Goal: Task Accomplishment & Management: Use online tool/utility

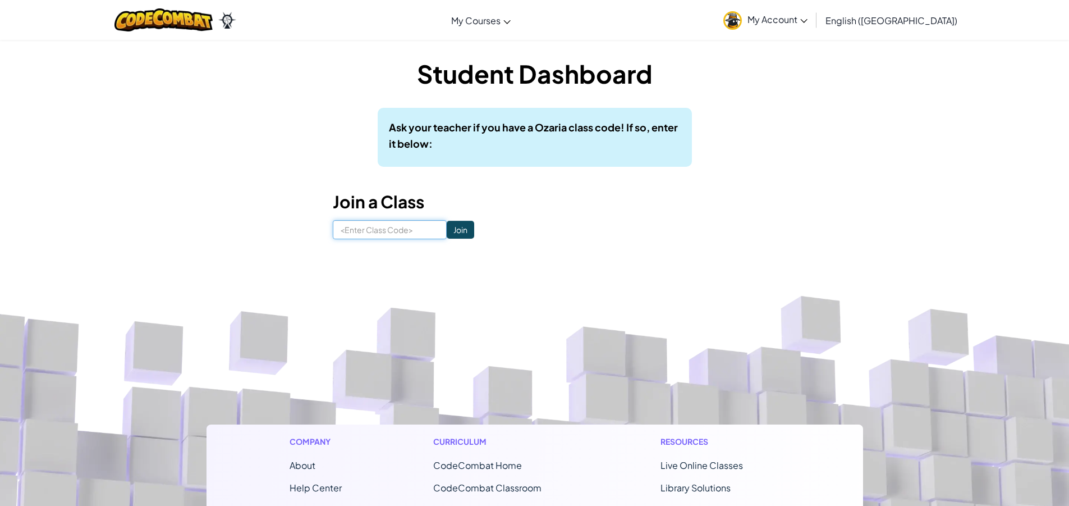
click at [406, 232] on input at bounding box center [390, 229] width 114 height 19
type input "P"
type input "p"
type input "PIaneFightNext"
click at [451, 228] on input "Join" at bounding box center [460, 230] width 27 height 18
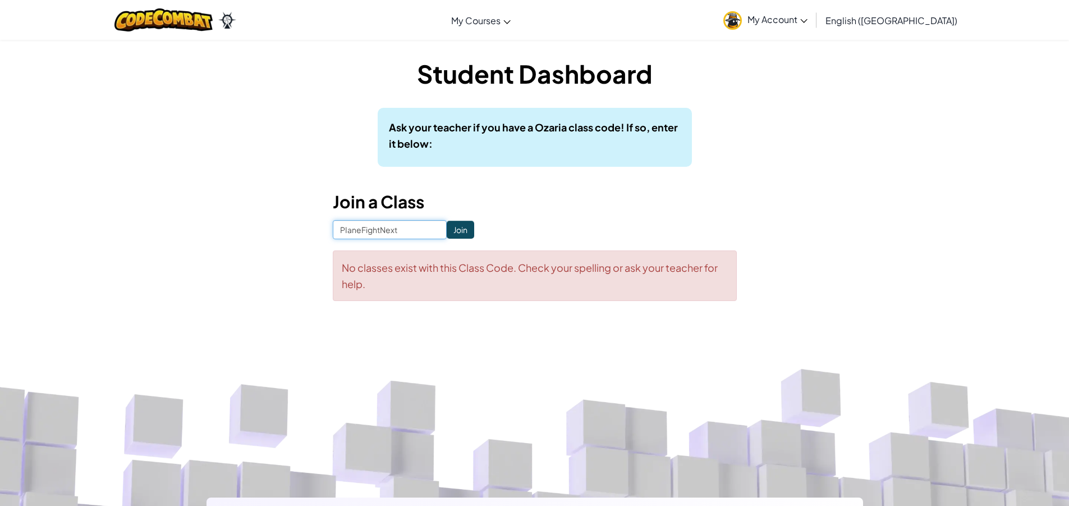
click at [404, 226] on input "PIaneFightNext" at bounding box center [390, 229] width 114 height 19
type input "PIaneFightNext"
click at [447, 227] on input "Join" at bounding box center [460, 230] width 27 height 18
click at [346, 233] on input "PIaneFightNext" at bounding box center [390, 229] width 114 height 19
type input "PlaneFightNext"
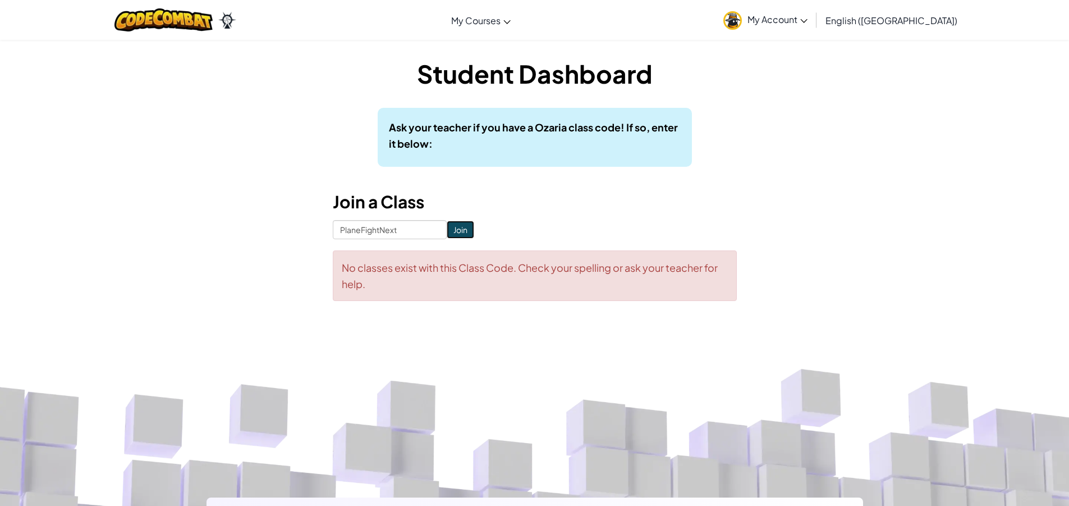
click at [452, 226] on input "Join" at bounding box center [460, 230] width 27 height 18
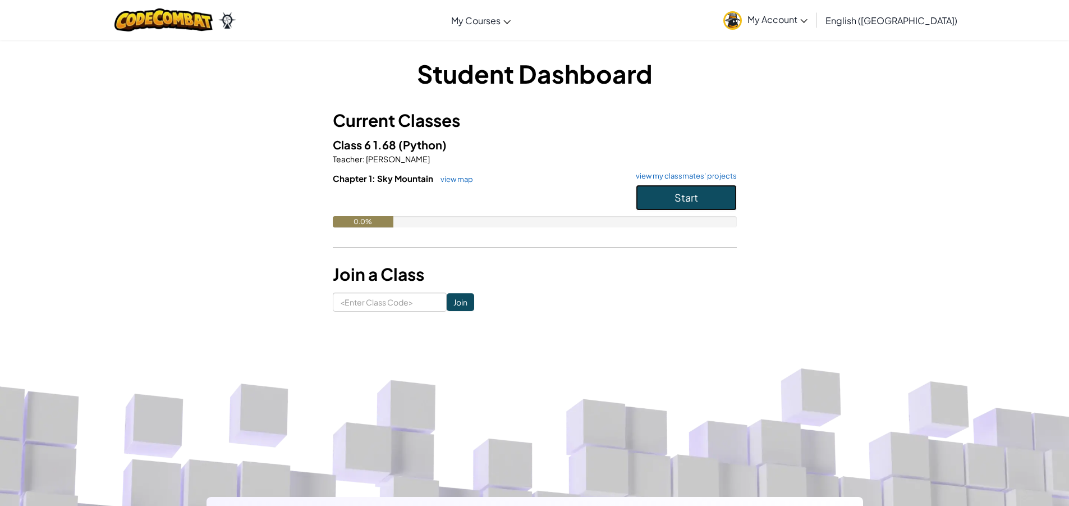
click at [642, 208] on button "Start" at bounding box center [686, 198] width 101 height 26
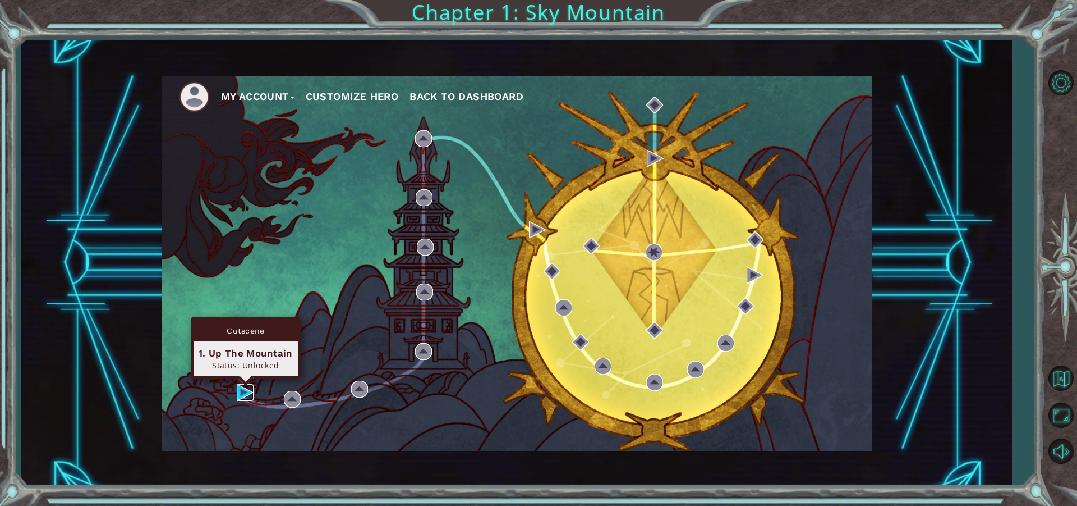
click at [244, 390] on img at bounding box center [245, 392] width 17 height 17
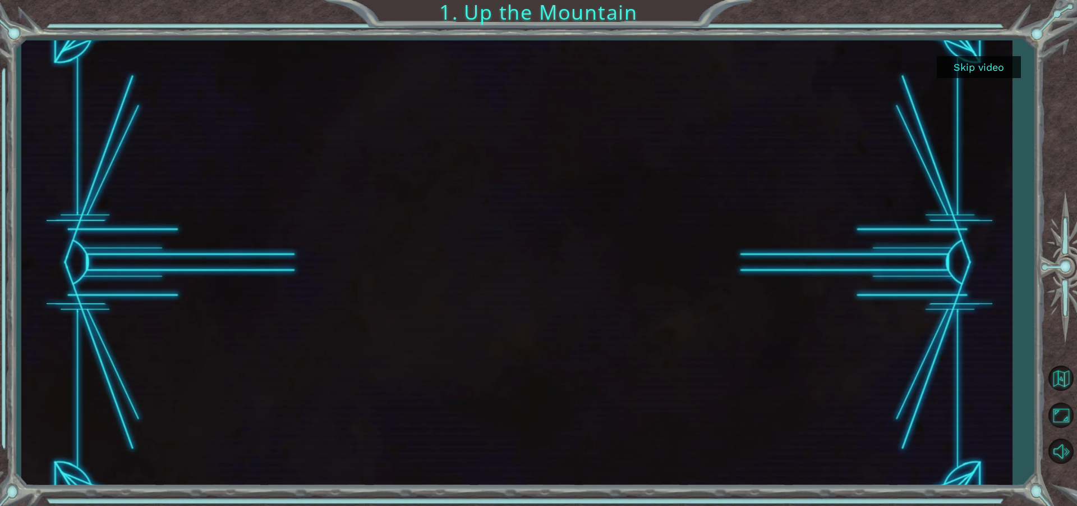
click at [972, 66] on button "Skip video" at bounding box center [979, 67] width 84 height 22
click at [989, 66] on button "Skip video" at bounding box center [979, 67] width 84 height 22
click at [964, 65] on button "Skip video" at bounding box center [979, 67] width 84 height 22
click at [963, 65] on button "Skip video" at bounding box center [979, 67] width 84 height 22
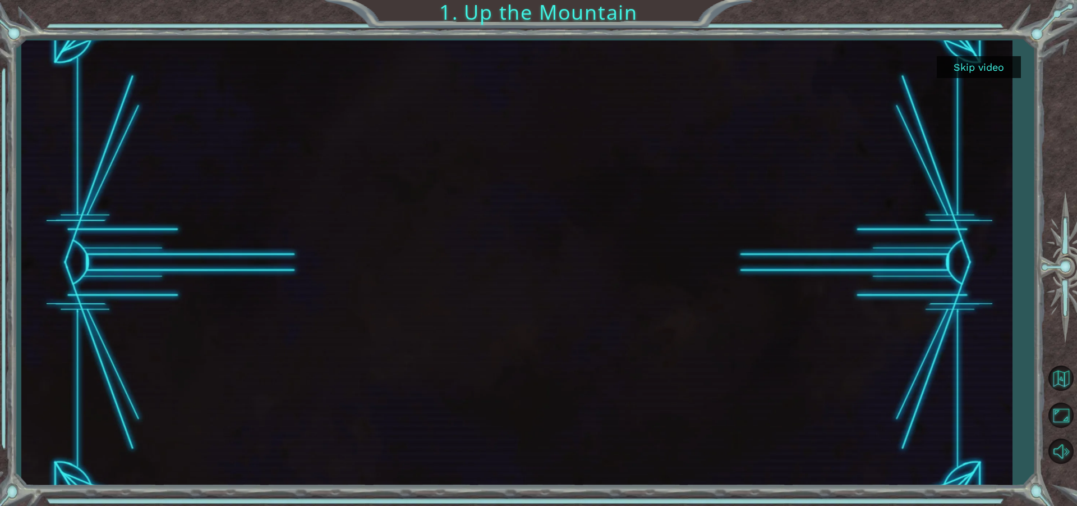
click at [963, 65] on button "Skip video" at bounding box center [979, 67] width 84 height 22
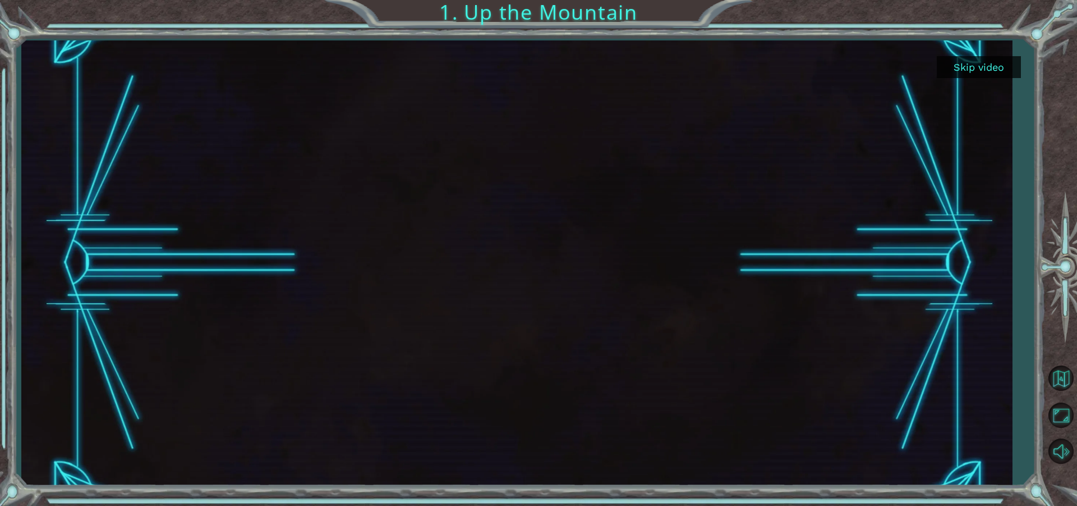
click at [961, 65] on button "Skip video" at bounding box center [979, 67] width 84 height 22
click at [955, 65] on button "Skip video" at bounding box center [979, 67] width 84 height 22
click at [939, 69] on button "Skip video" at bounding box center [979, 67] width 84 height 22
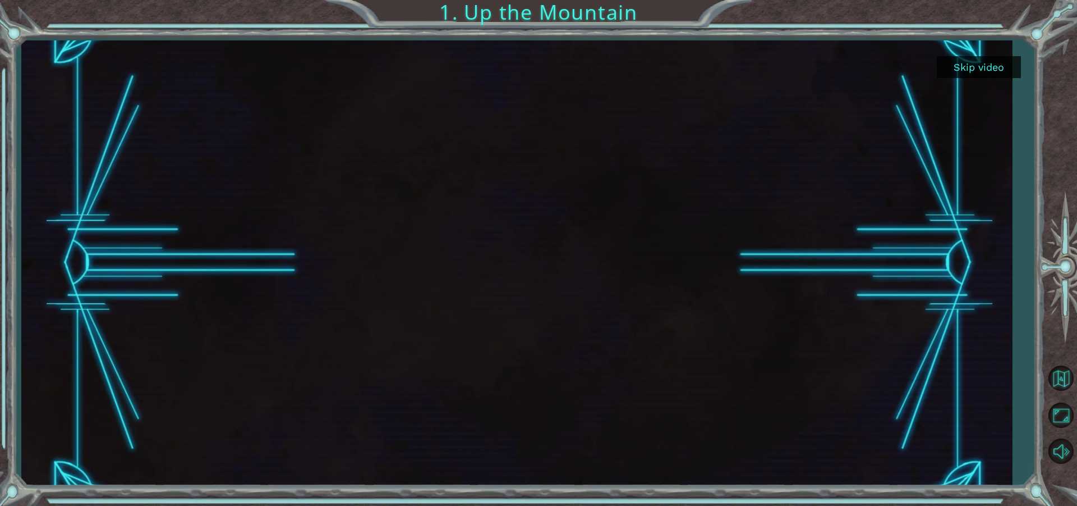
click at [939, 69] on button "Skip video" at bounding box center [979, 67] width 84 height 22
click at [961, 65] on button "Skip video" at bounding box center [979, 67] width 84 height 22
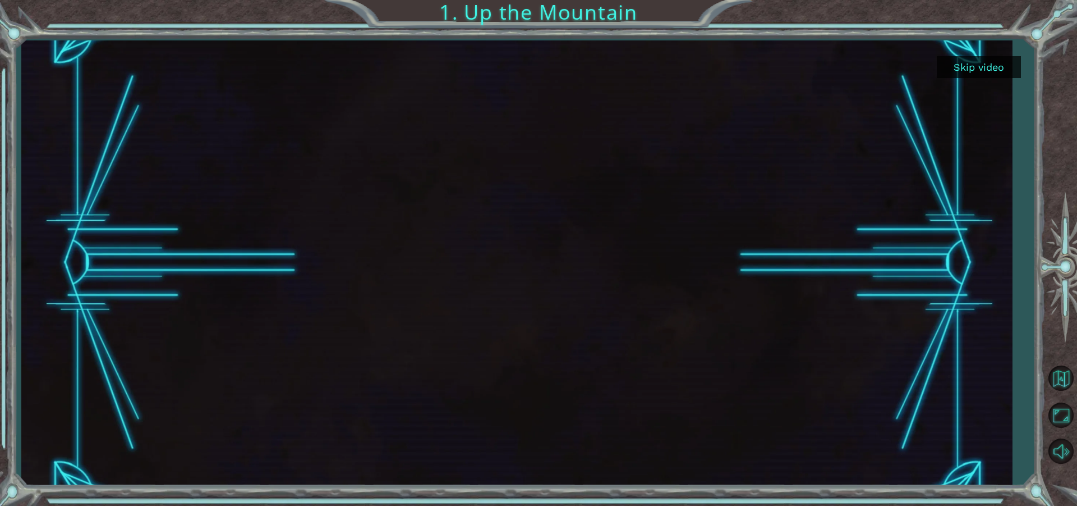
click at [956, 0] on div "Skip video 1. Up the Mountain" at bounding box center [538, 0] width 1077 height 0
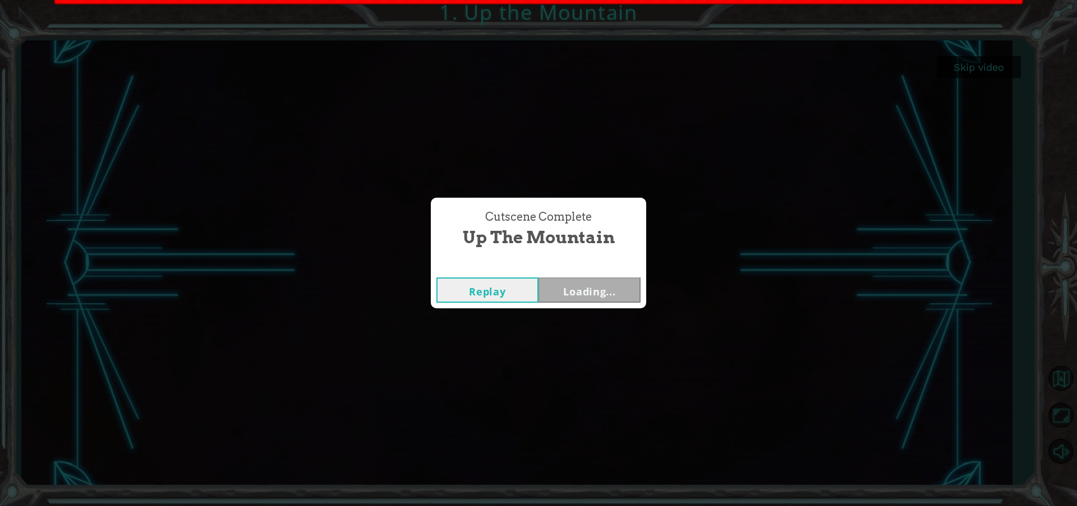
click at [956, 66] on div "Cutscene Complete Up the Mountain Replay Loading..." at bounding box center [538, 253] width 1077 height 506
click at [946, 70] on div "Cutscene Complete Up the Mountain Replay Loading..." at bounding box center [538, 253] width 1077 height 506
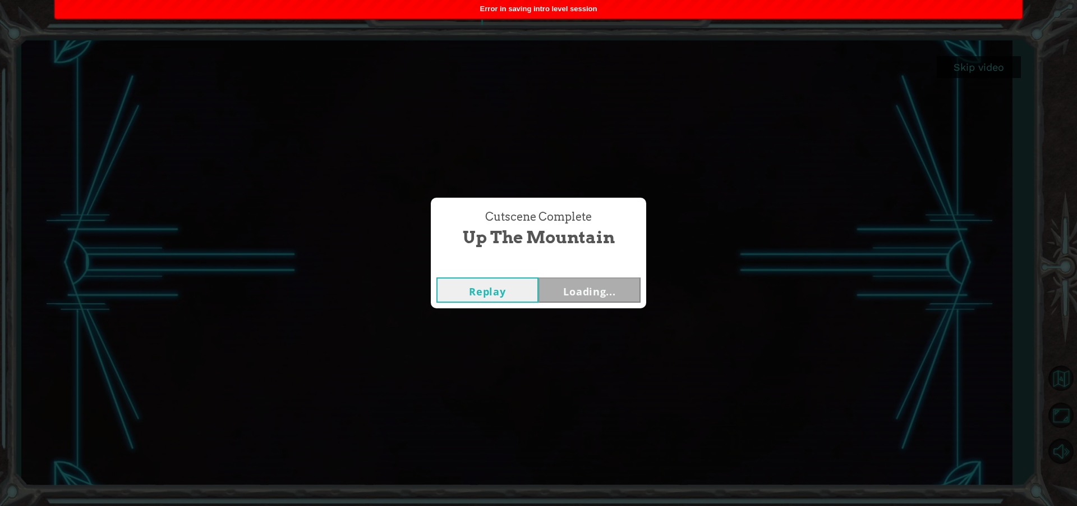
click at [944, 70] on div "Cutscene Complete Up the Mountain Replay Loading..." at bounding box center [538, 253] width 1077 height 506
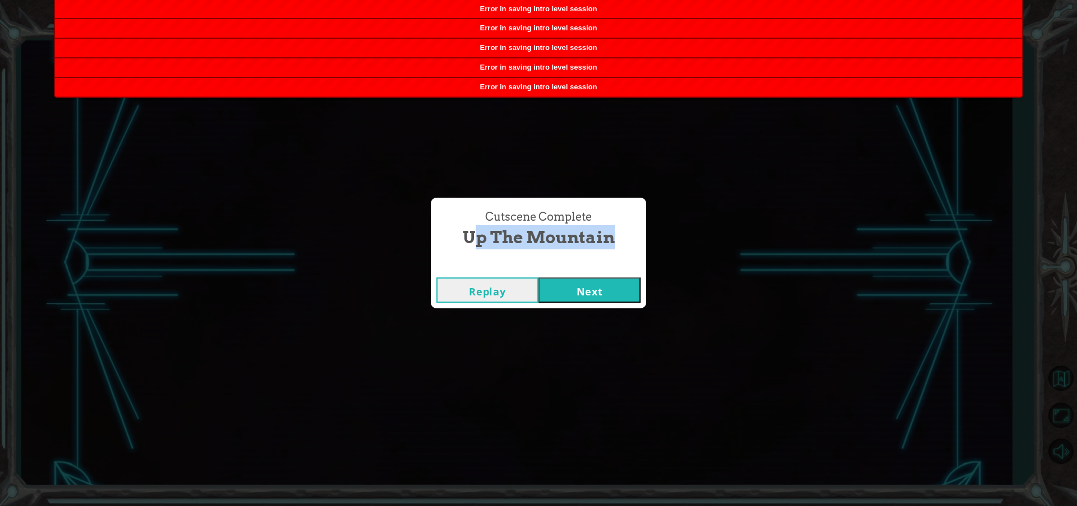
click at [603, 286] on button "Next" at bounding box center [590, 289] width 102 height 25
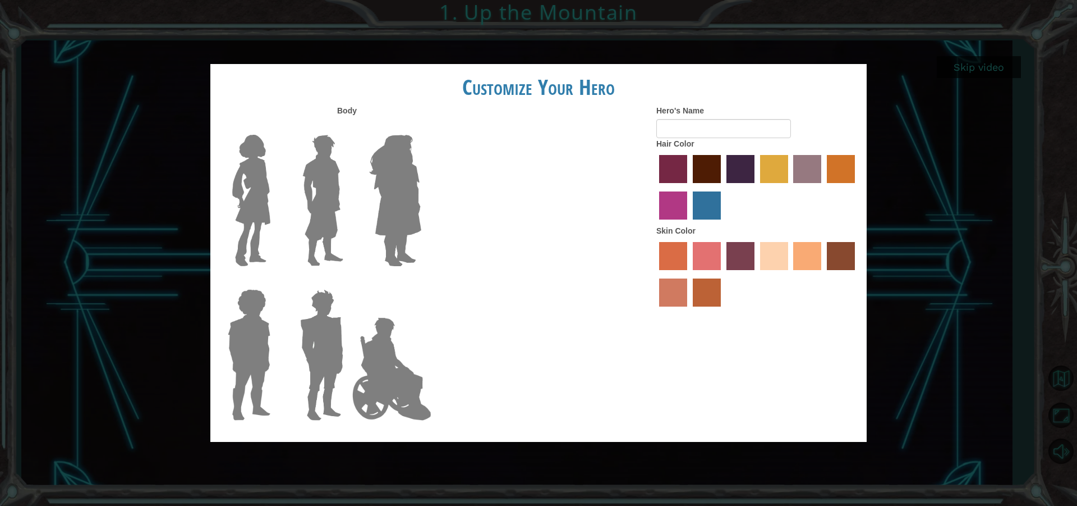
click at [258, 222] on img at bounding box center [251, 200] width 47 height 140
click at [275, 127] on input "Hero Connie" at bounding box center [275, 127] width 0 height 0
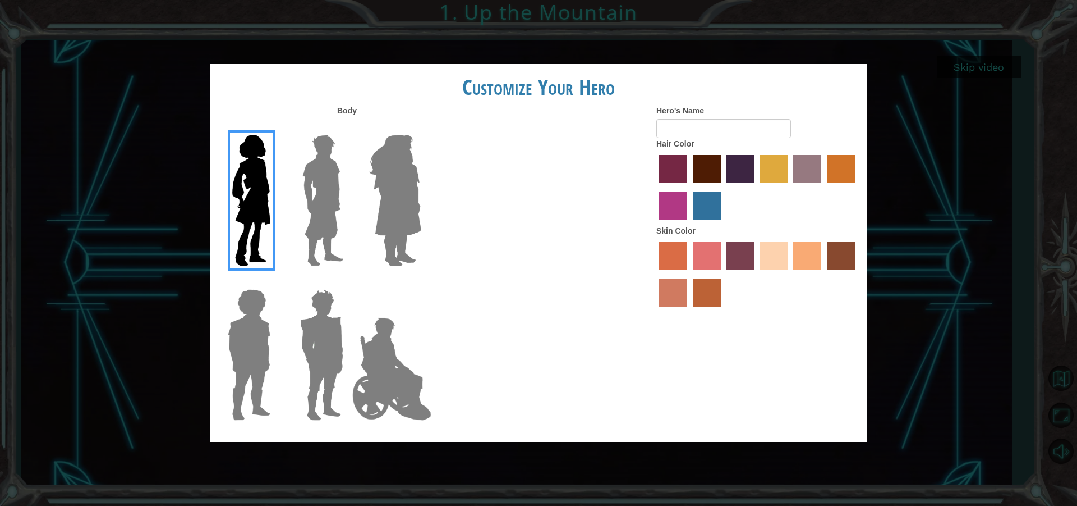
click at [258, 223] on img at bounding box center [251, 200] width 47 height 140
click at [275, 127] on input "Hero Connie" at bounding box center [275, 127] width 0 height 0
click at [680, 290] on label "burning sand skin color" at bounding box center [673, 292] width 28 height 28
click at [857, 274] on input "burning sand skin color" at bounding box center [857, 274] width 0 height 0
click at [349, 106] on label "Body" at bounding box center [347, 110] width 20 height 11
